Goal: Check status: Check status

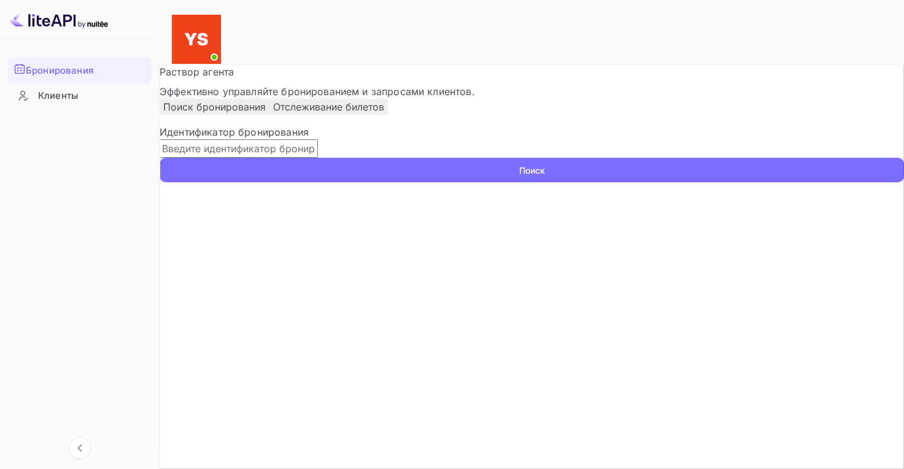
paste input "9564030"
type input "9564030"
click at [230, 182] on button "Поиск" at bounding box center [532, 170] width 745 height 25
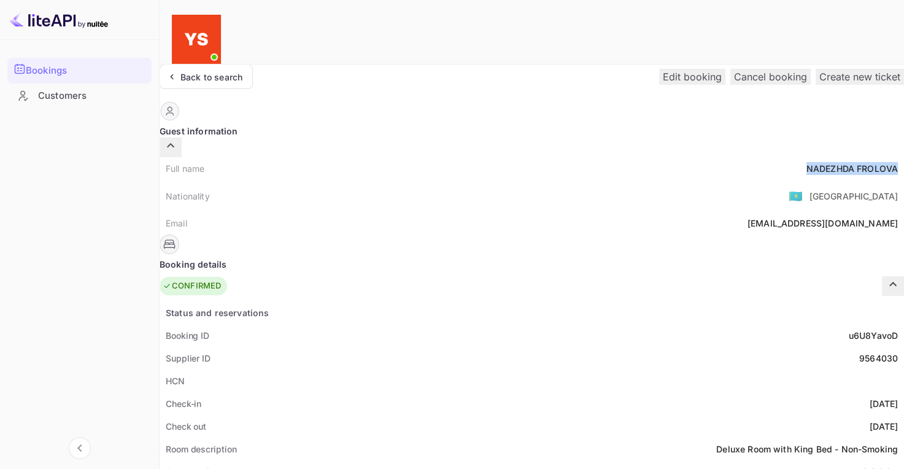
drag, startPoint x: 422, startPoint y: 141, endPoint x: 513, endPoint y: 141, distance: 91.5
click at [514, 157] on div "Full name [PERSON_NAME]" at bounding box center [532, 168] width 745 height 23
copy div "[PERSON_NAME]"
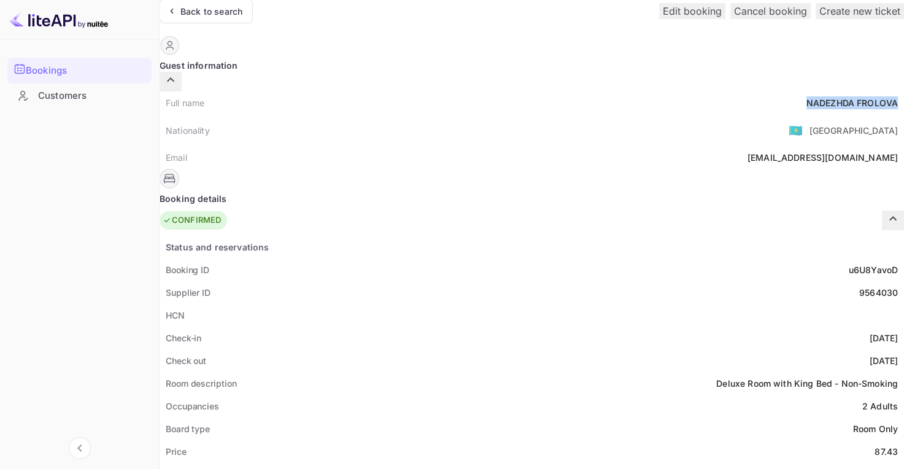
scroll to position [184, 0]
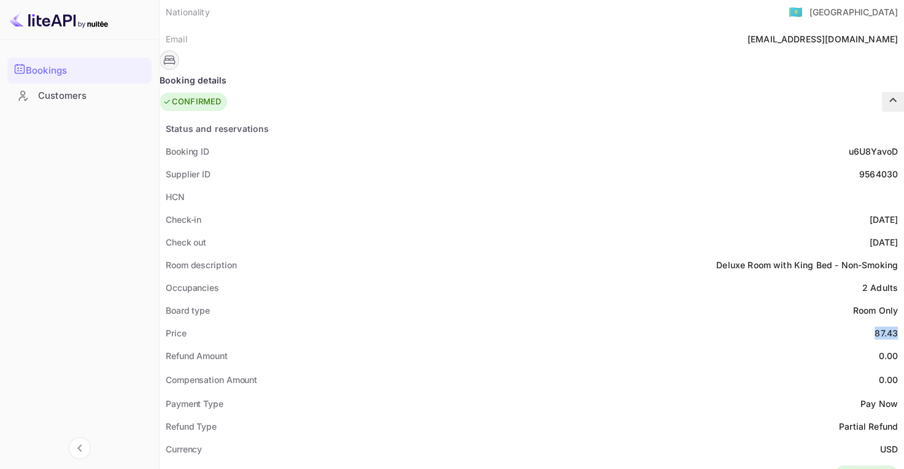
drag, startPoint x: 490, startPoint y: 303, endPoint x: 512, endPoint y: 307, distance: 22.4
click at [512, 322] on div "Price 87.43" at bounding box center [532, 333] width 745 height 23
copy div "87.43"
drag, startPoint x: 485, startPoint y: 419, endPoint x: 511, endPoint y: 422, distance: 26.0
click at [511, 438] on div "Currency USD" at bounding box center [532, 449] width 745 height 23
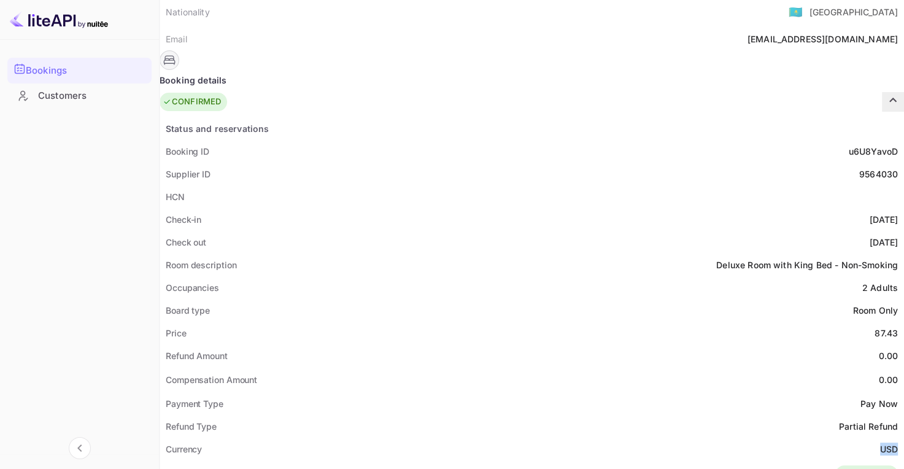
copy ya-tr-span "USD"
